Goal: Transaction & Acquisition: Purchase product/service

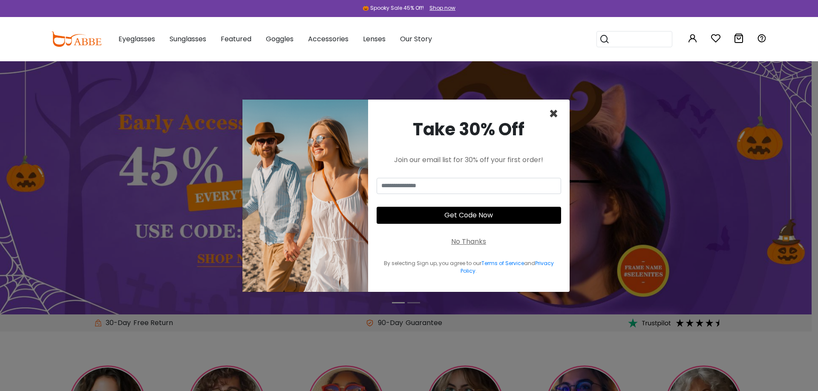
click at [555, 111] on span "×" at bounding box center [554, 114] width 10 height 22
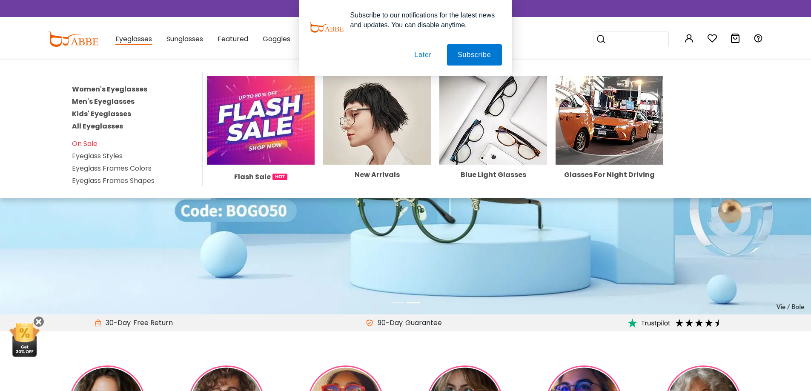
click at [121, 101] on link "Men's Eyeglasses" at bounding box center [103, 102] width 63 height 10
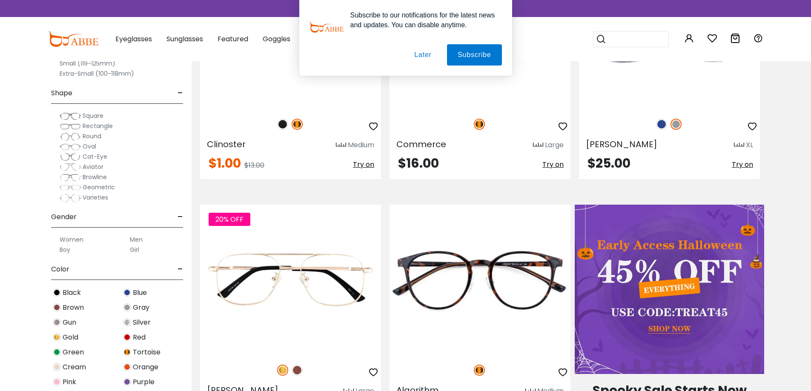
scroll to position [298, 0]
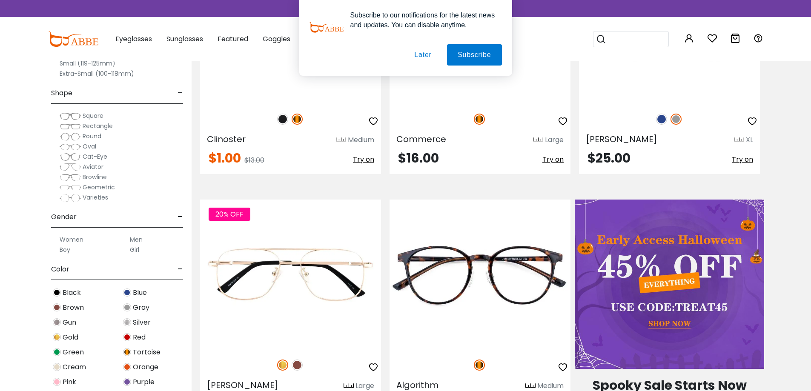
click at [68, 126] on img at bounding box center [70, 126] width 21 height 9
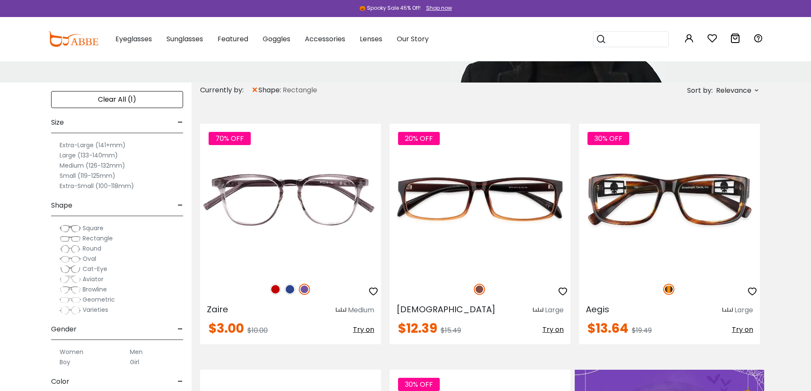
scroll to position [43, 0]
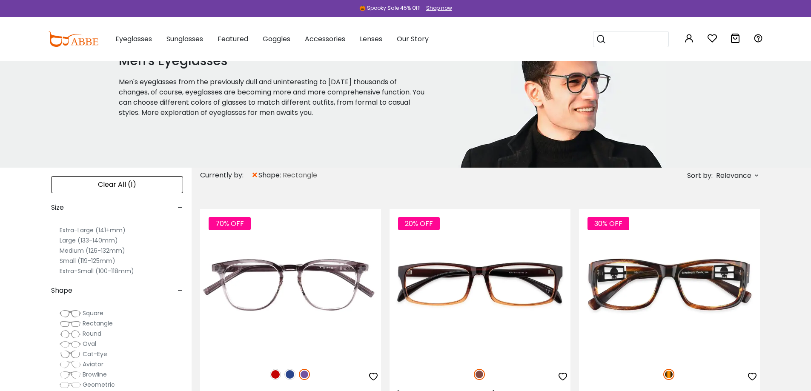
click at [756, 177] on icon at bounding box center [756, 175] width 7 height 7
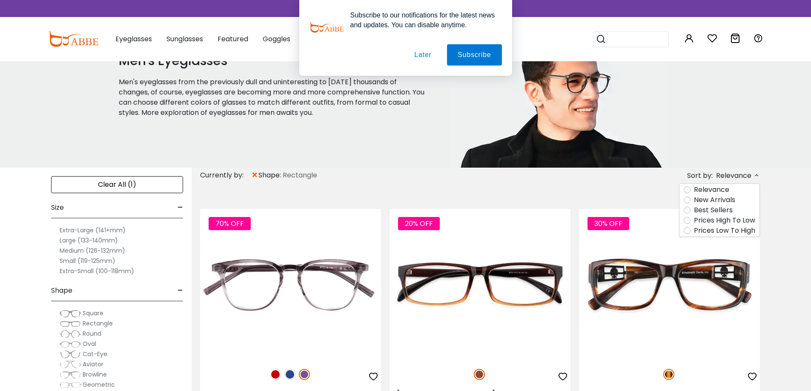
click at [732, 221] on label "Prices High To Low" at bounding box center [724, 221] width 61 height 10
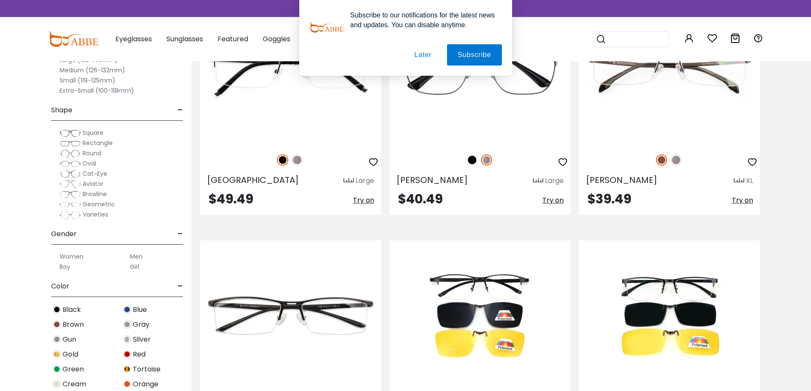
scroll to position [2044, 0]
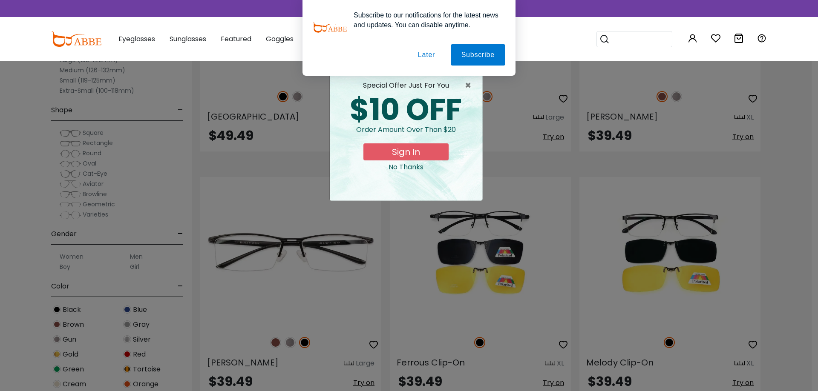
click at [433, 54] on button "Later" at bounding box center [426, 54] width 38 height 21
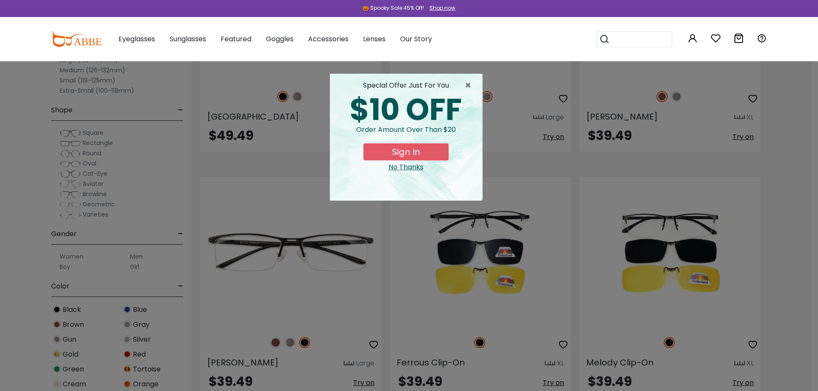
click at [414, 164] on div "No Thanks" at bounding box center [405, 167] width 139 height 10
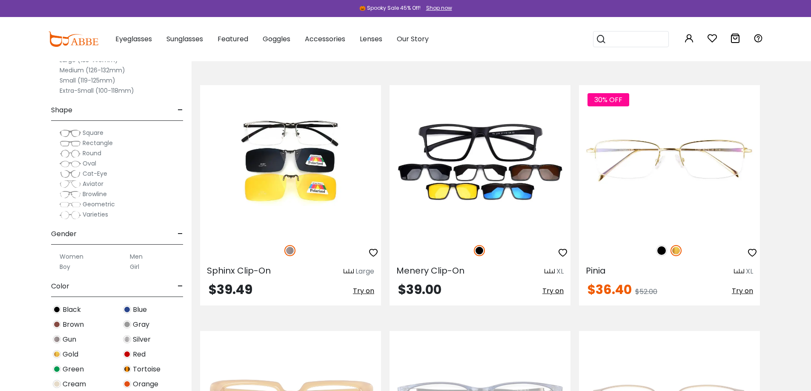
scroll to position [2385, 0]
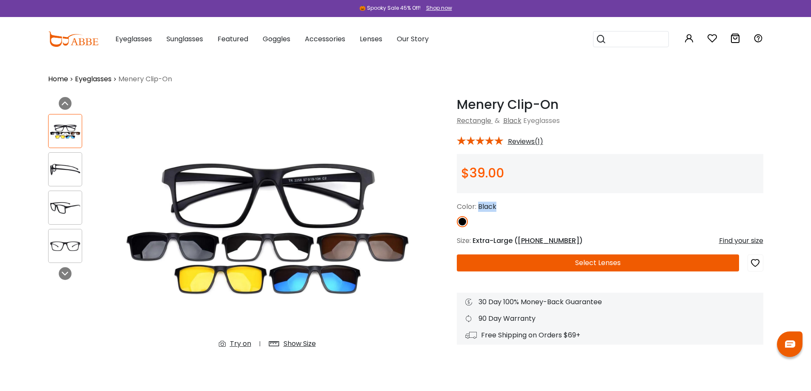
drag, startPoint x: 480, startPoint y: 204, endPoint x: 549, endPoint y: 211, distance: 69.4
click at [549, 211] on div "Color: Black" at bounding box center [610, 207] width 307 height 10
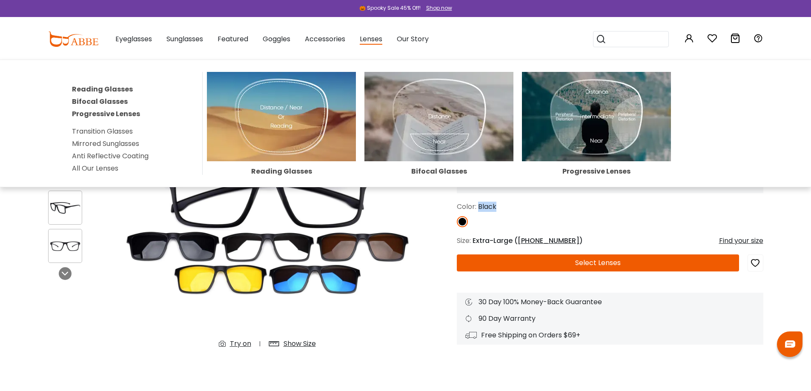
click at [602, 113] on img at bounding box center [596, 116] width 149 height 89
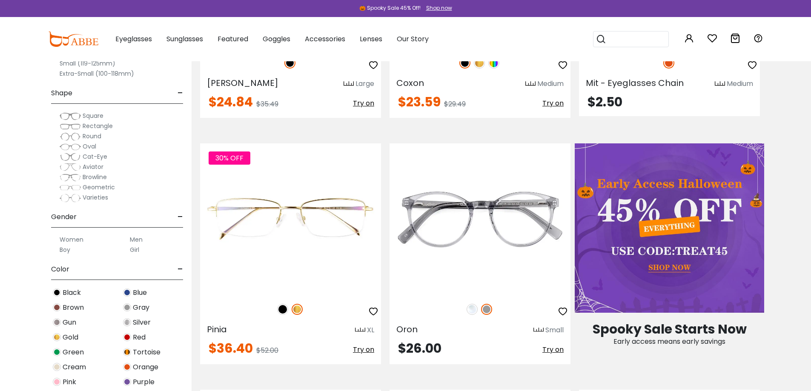
scroll to position [383, 0]
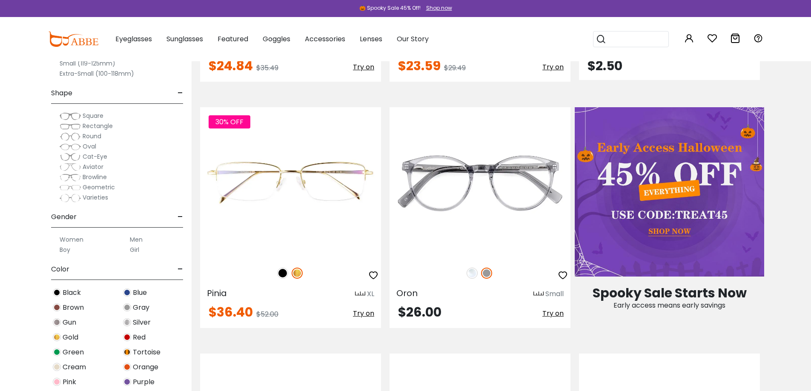
click at [73, 126] on img at bounding box center [70, 126] width 21 height 9
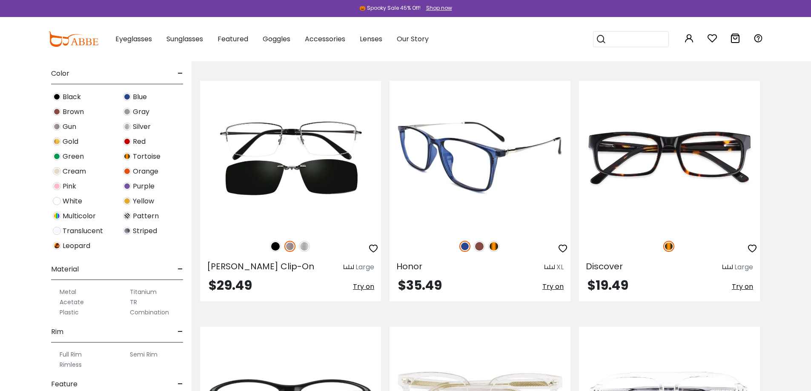
scroll to position [1661, 0]
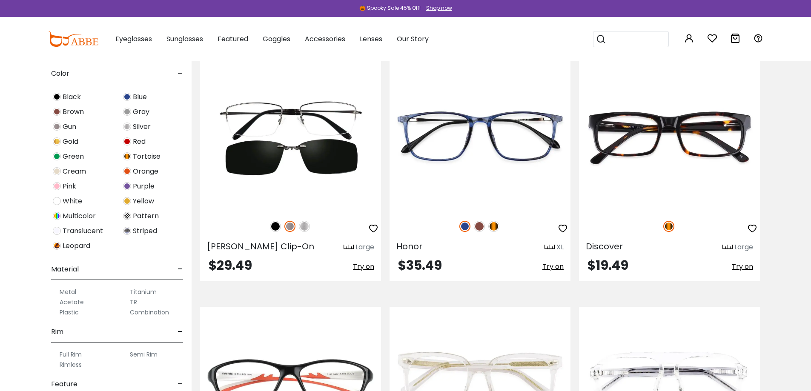
click at [132, 96] on div "Blue" at bounding box center [152, 96] width 70 height 11
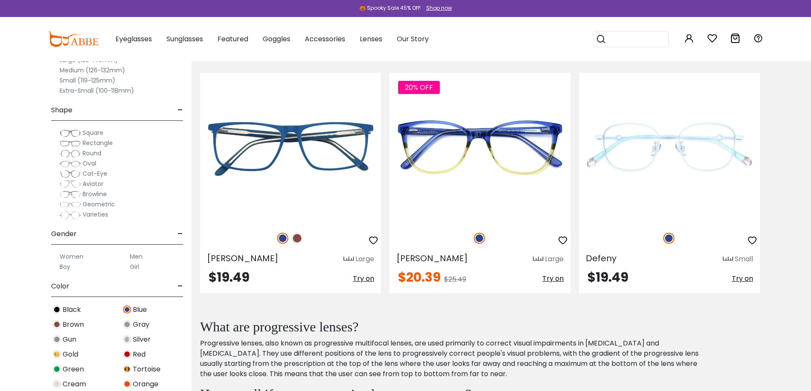
scroll to position [681, 0]
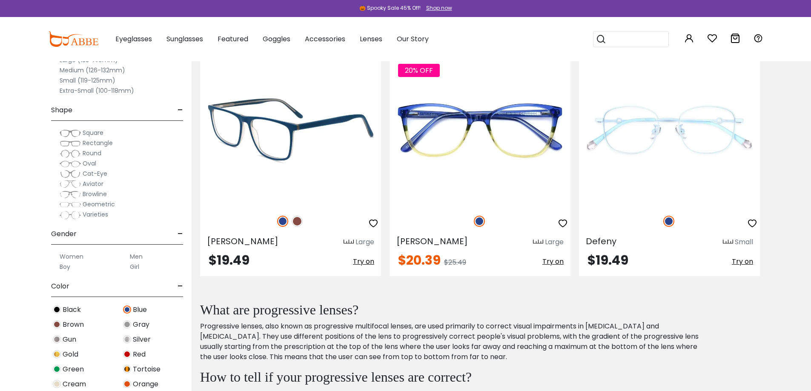
click at [318, 149] on img at bounding box center [290, 131] width 181 height 151
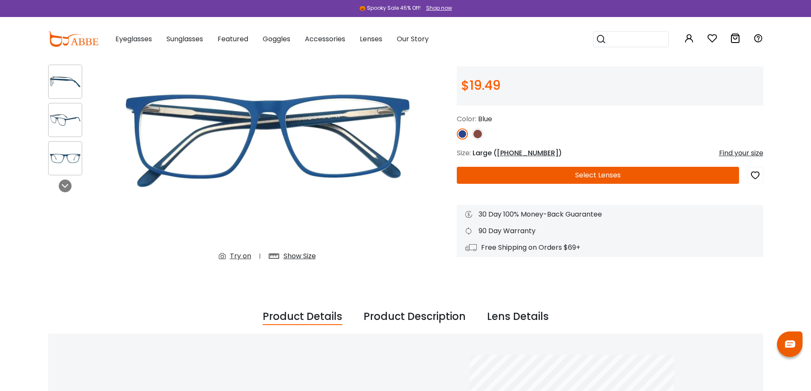
scroll to position [128, 0]
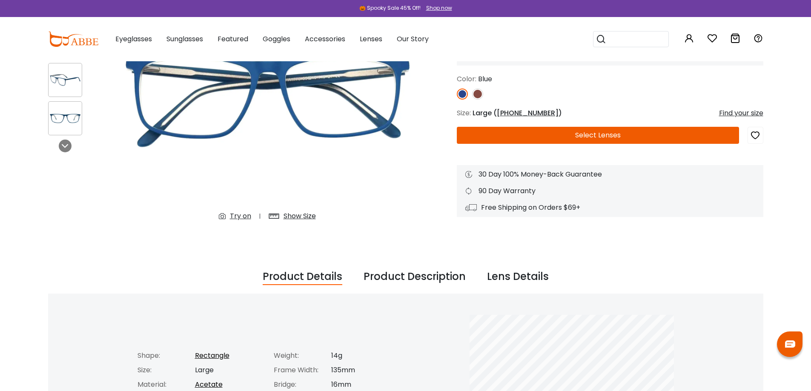
click at [303, 216] on div "Show Size" at bounding box center [300, 216] width 32 height 10
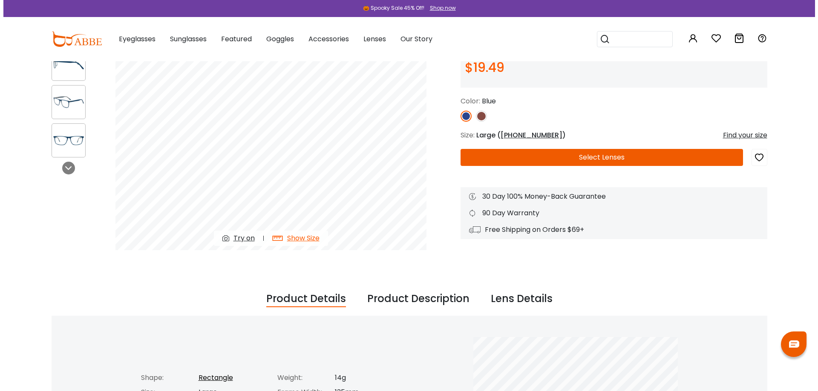
scroll to position [85, 0]
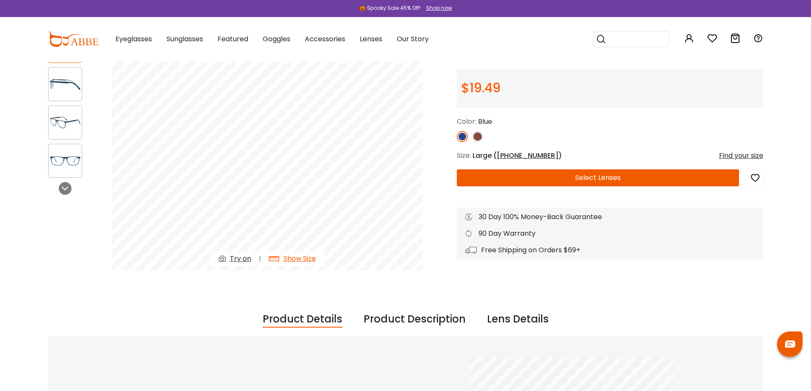
click at [516, 155] on span "[PHONE_NUMBER]" at bounding box center [528, 156] width 62 height 10
click at [519, 154] on span "[PHONE_NUMBER]" at bounding box center [528, 156] width 62 height 10
click at [519, 154] on span "55-16-145" at bounding box center [528, 156] width 62 height 10
click at [752, 154] on div "Find your size" at bounding box center [741, 156] width 44 height 10
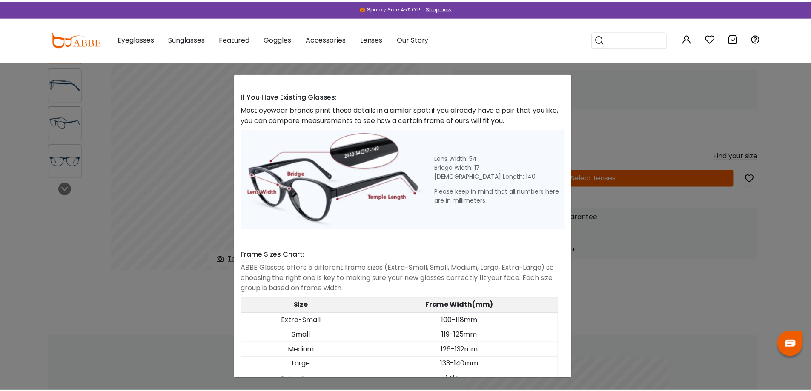
scroll to position [330, 0]
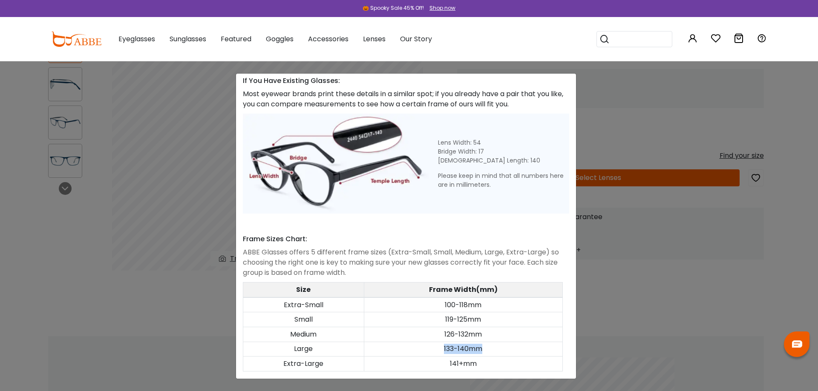
drag, startPoint x: 472, startPoint y: 340, endPoint x: 494, endPoint y: 340, distance: 21.7
click at [494, 342] on td "133-140mm" at bounding box center [463, 349] width 198 height 15
click at [687, 102] on div "Size Guide × A Skill For Finding Suitable Glasses Size: Use a Credit Card Place…" at bounding box center [409, 195] width 818 height 391
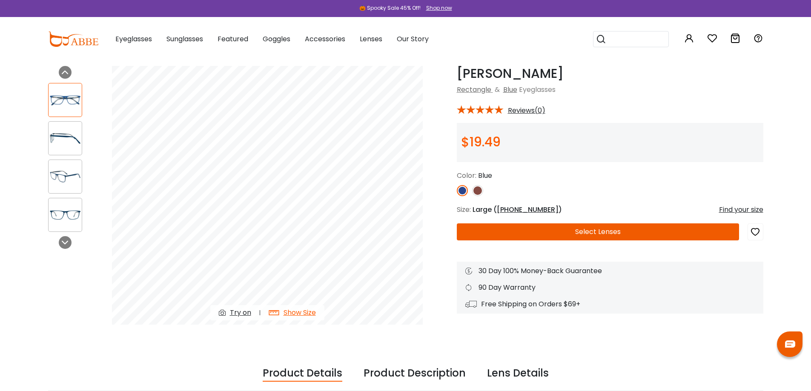
scroll to position [0, 0]
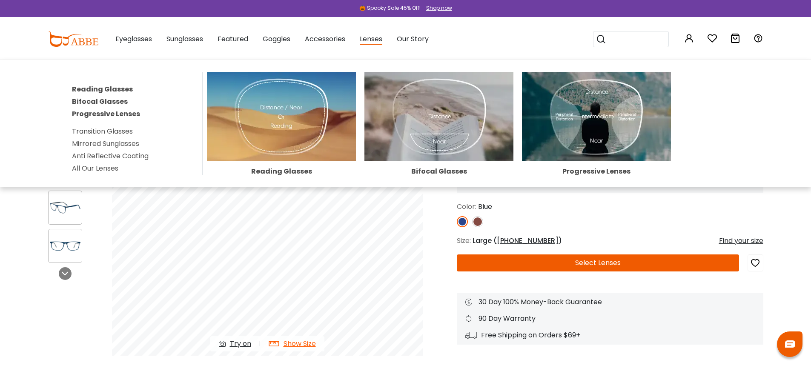
click at [105, 167] on link "All Our Lenses" at bounding box center [95, 169] width 46 height 10
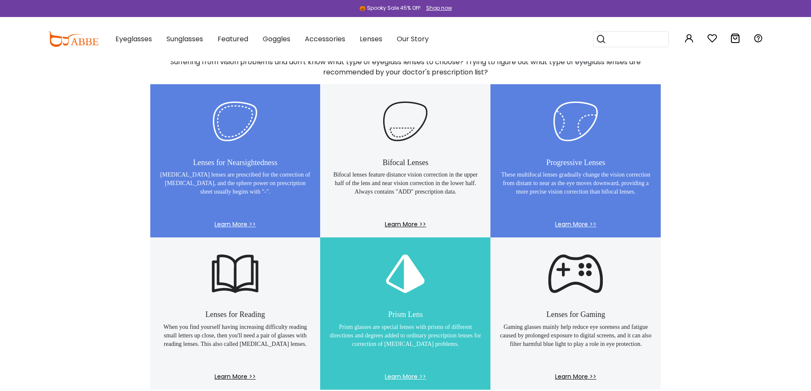
scroll to position [596, 0]
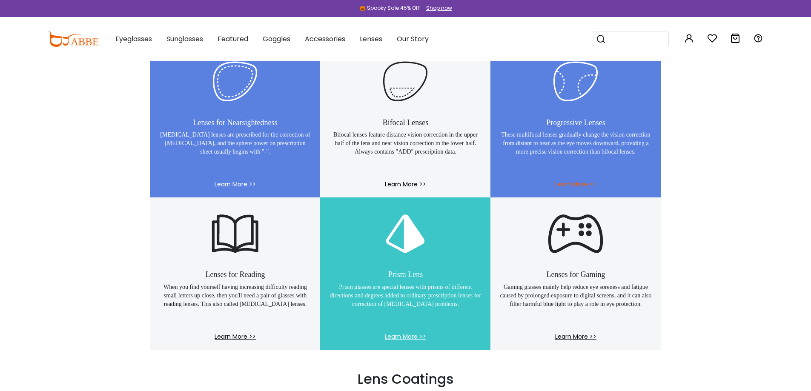
click at [570, 183] on span "Learn More >>" at bounding box center [575, 188] width 153 height 17
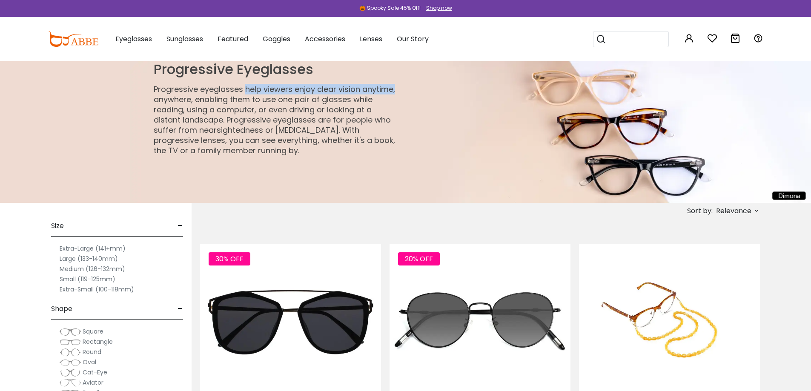
drag, startPoint x: 246, startPoint y: 91, endPoint x: 396, endPoint y: 93, distance: 149.9
click at [396, 93] on p "Progressive eyeglasses help viewers enjoy clear vision anytime, anywhere, enabl…" at bounding box center [276, 120] width 245 height 72
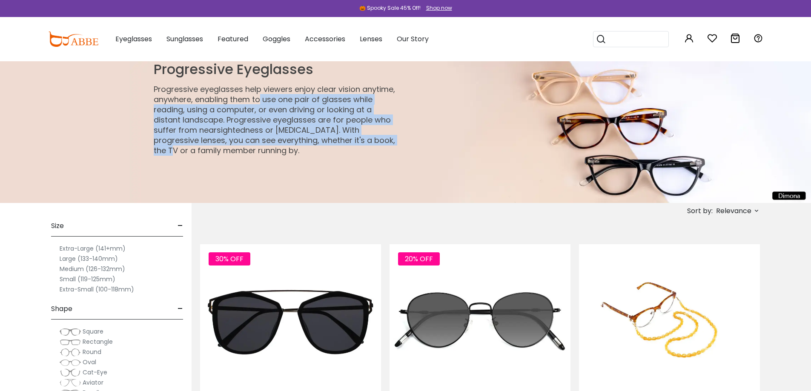
drag, startPoint x: 294, startPoint y: 109, endPoint x: 368, endPoint y: 136, distance: 79.2
click at [368, 136] on p "Progressive eyeglasses help viewers enjoy clear vision anytime, anywhere, enabl…" at bounding box center [276, 120] width 245 height 72
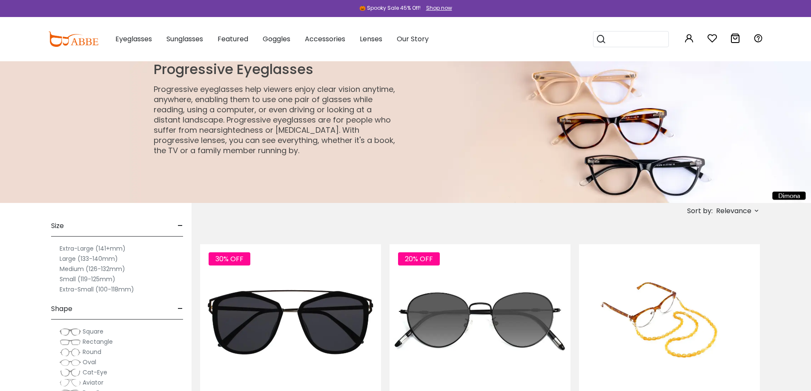
click at [240, 147] on p "Progressive eyeglasses help viewers enjoy clear vision anytime, anywhere, enabl…" at bounding box center [276, 120] width 245 height 72
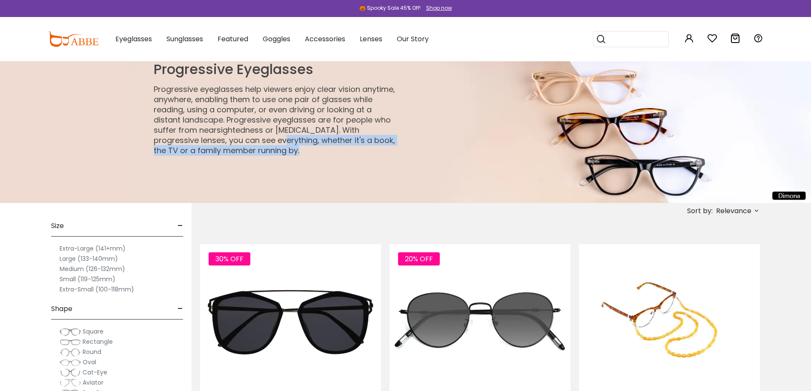
drag, startPoint x: 297, startPoint y: 147, endPoint x: 332, endPoint y: 149, distance: 34.6
click at [332, 149] on p "Progressive eyeglasses help viewers enjoy clear vision anytime, anywhere, enabl…" at bounding box center [276, 120] width 245 height 72
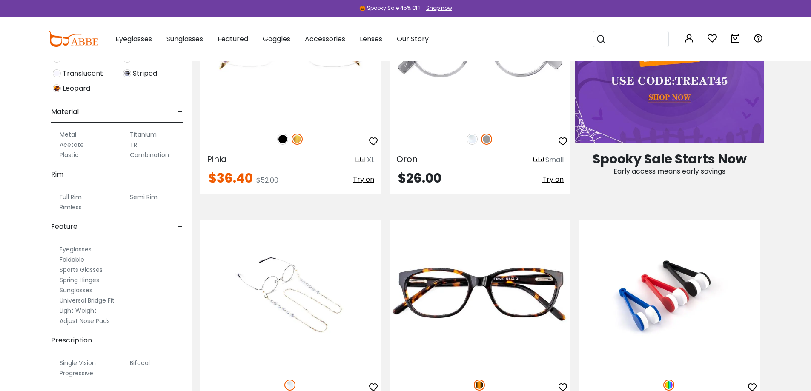
scroll to position [468, 0]
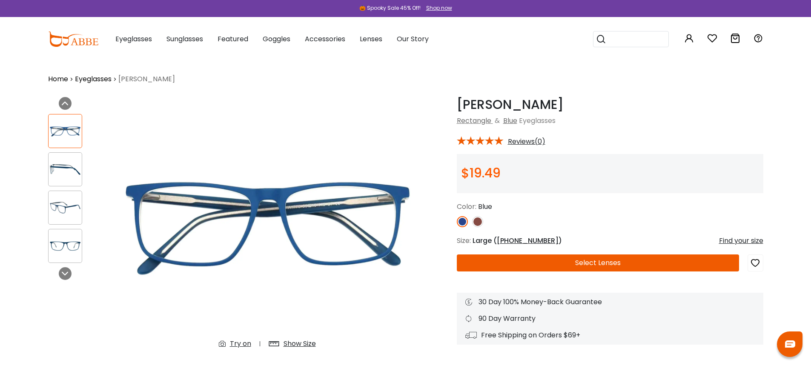
click at [63, 168] on img at bounding box center [65, 169] width 33 height 17
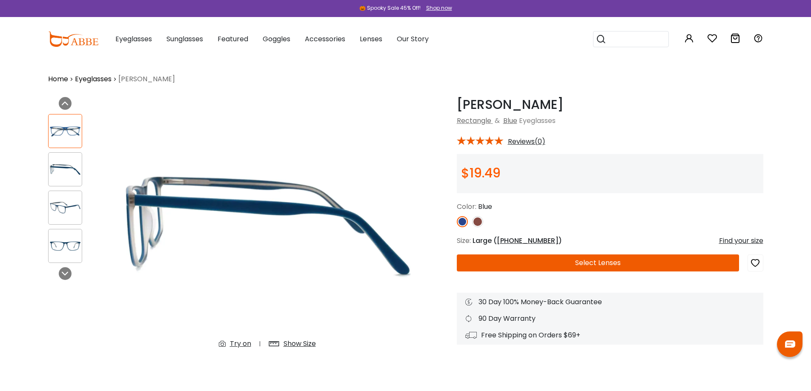
click at [70, 200] on img at bounding box center [65, 208] width 33 height 17
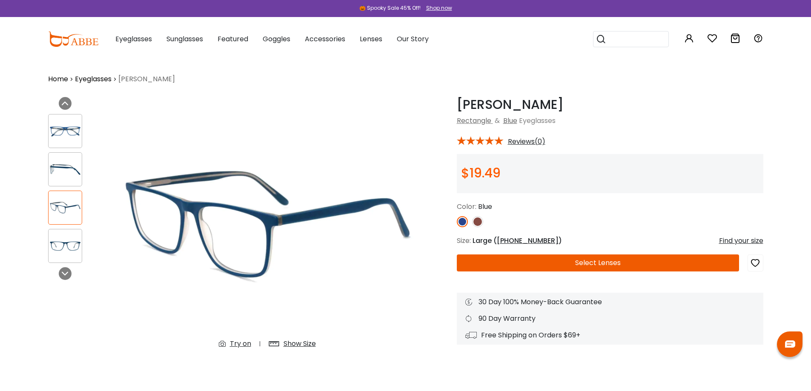
click at [72, 227] on div at bounding box center [75, 189] width 55 height 158
click at [75, 238] on img at bounding box center [65, 246] width 33 height 17
